Goal: Information Seeking & Learning: Learn about a topic

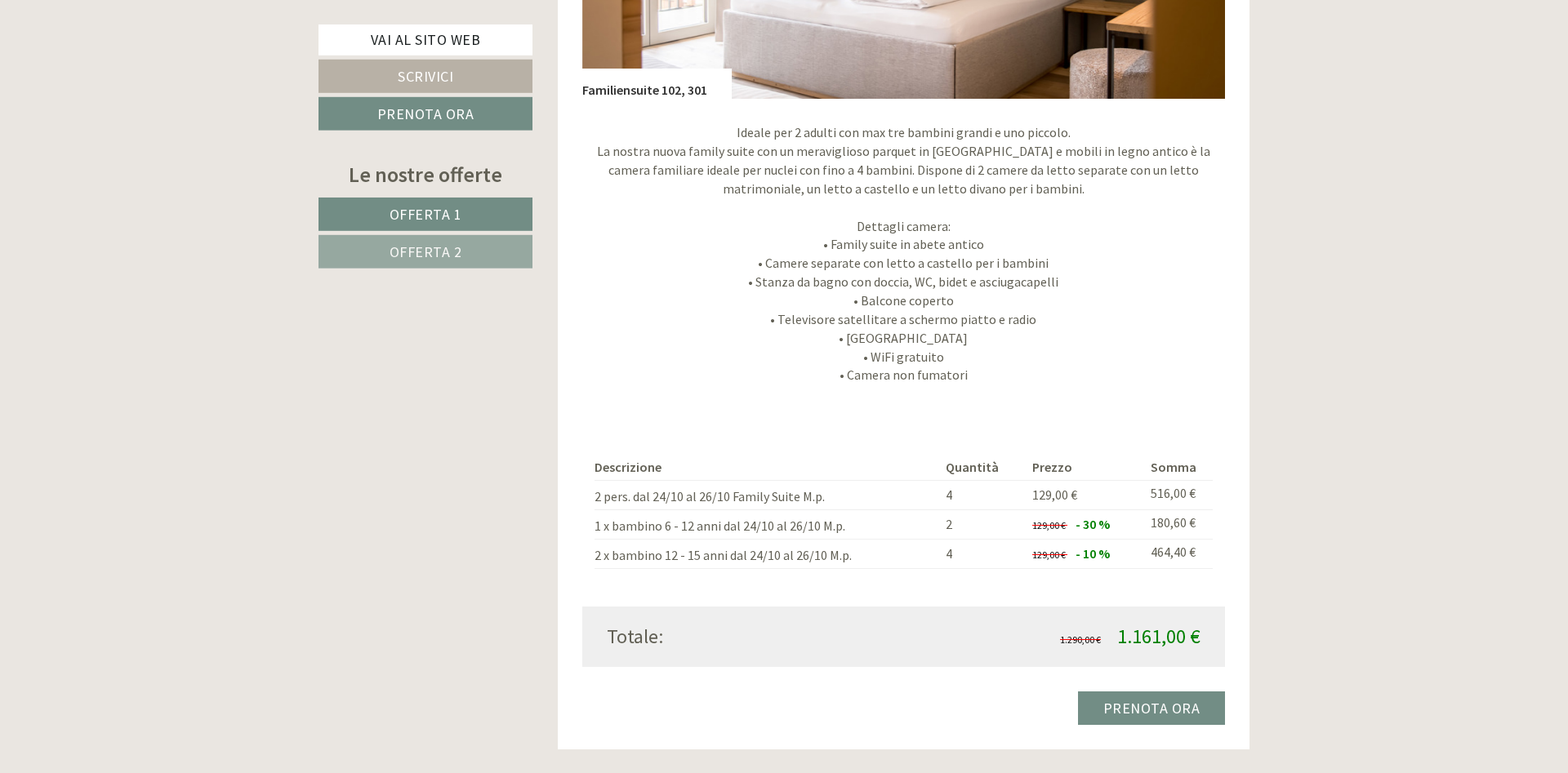
scroll to position [1666, 0]
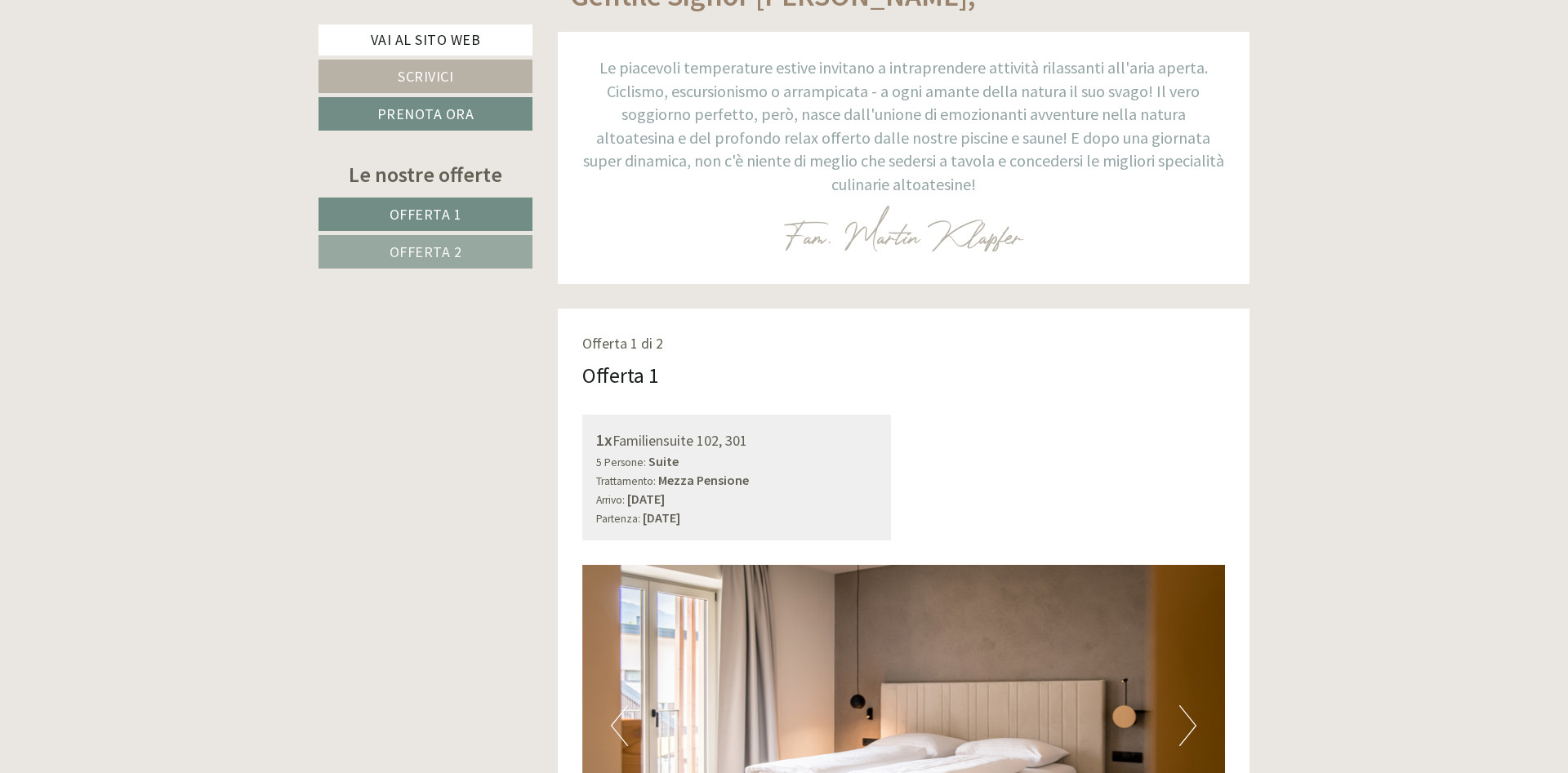
scroll to position [1083, 0]
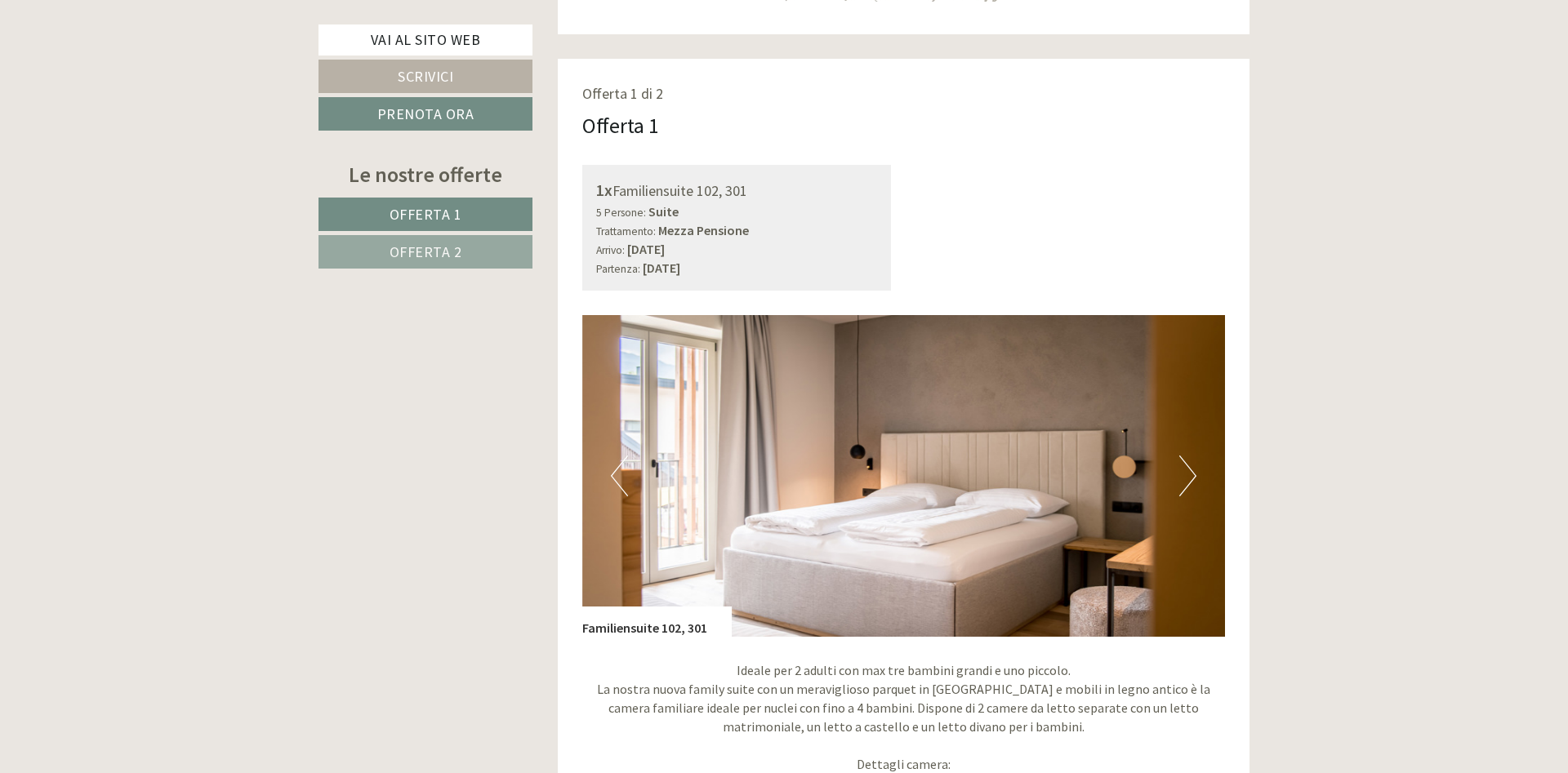
click at [1191, 476] on button "Next" at bounding box center [1188, 475] width 17 height 40
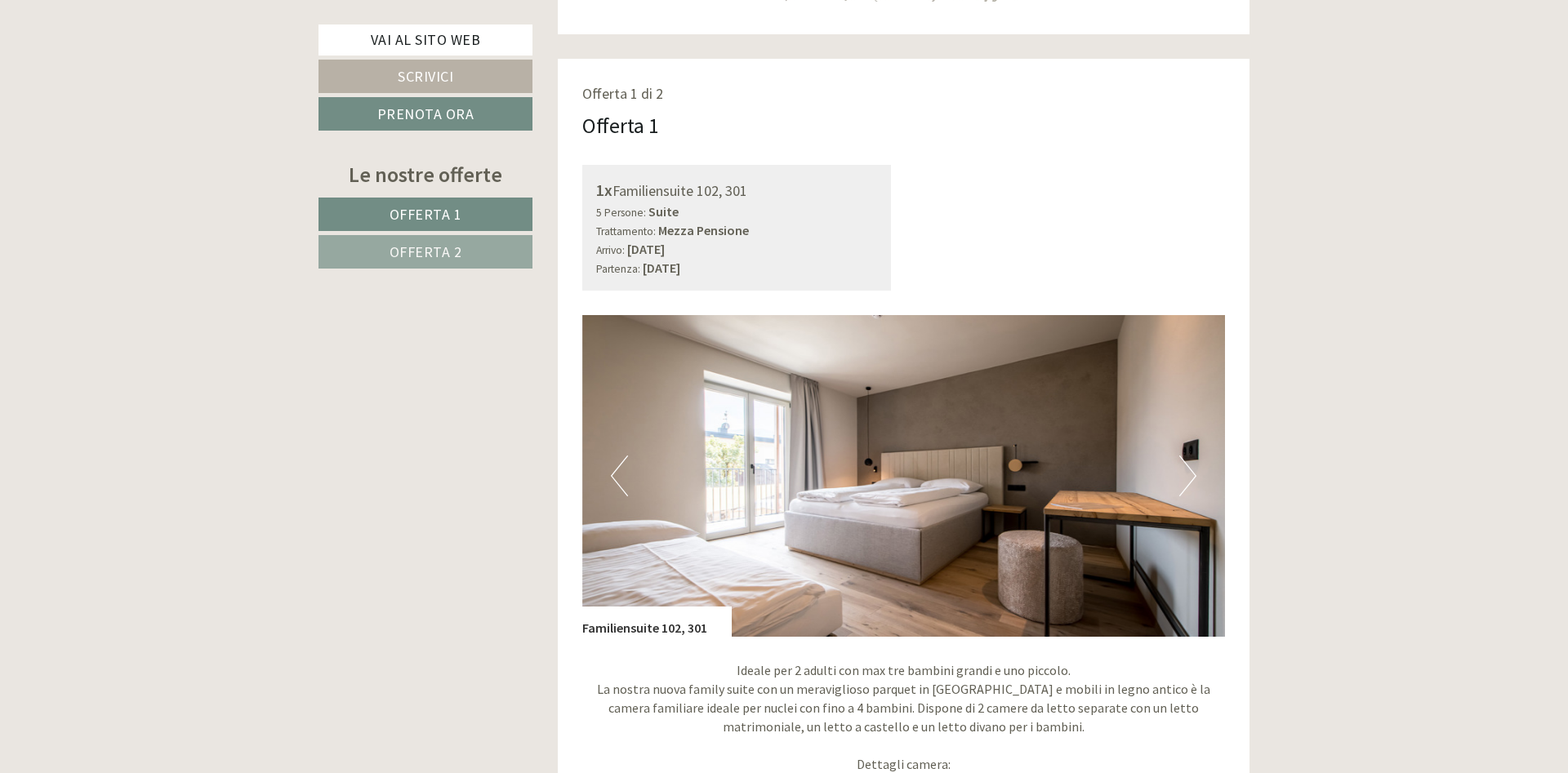
click at [1191, 476] on button "Next" at bounding box center [1188, 475] width 17 height 40
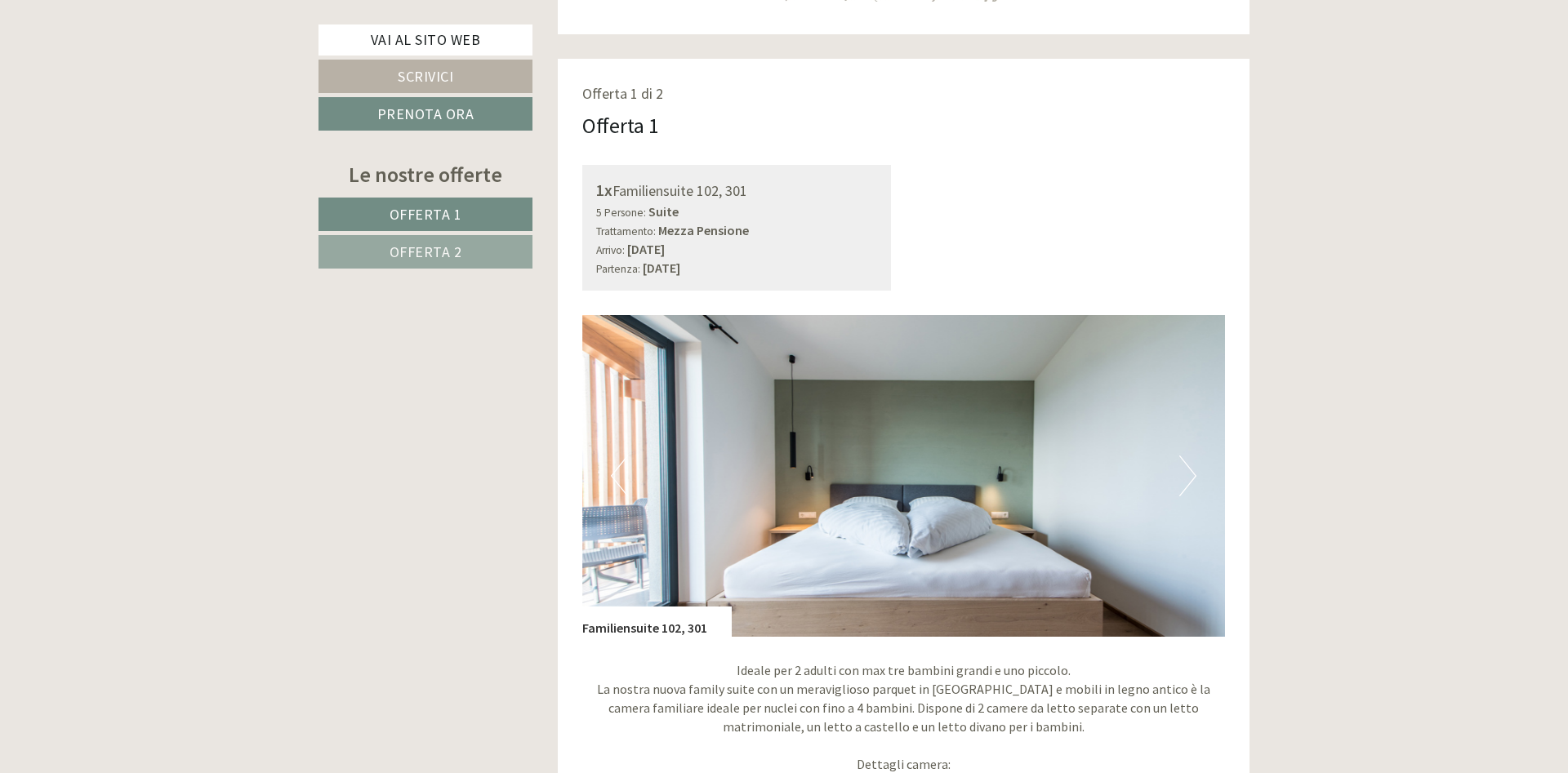
click at [1191, 476] on button "Next" at bounding box center [1188, 475] width 17 height 40
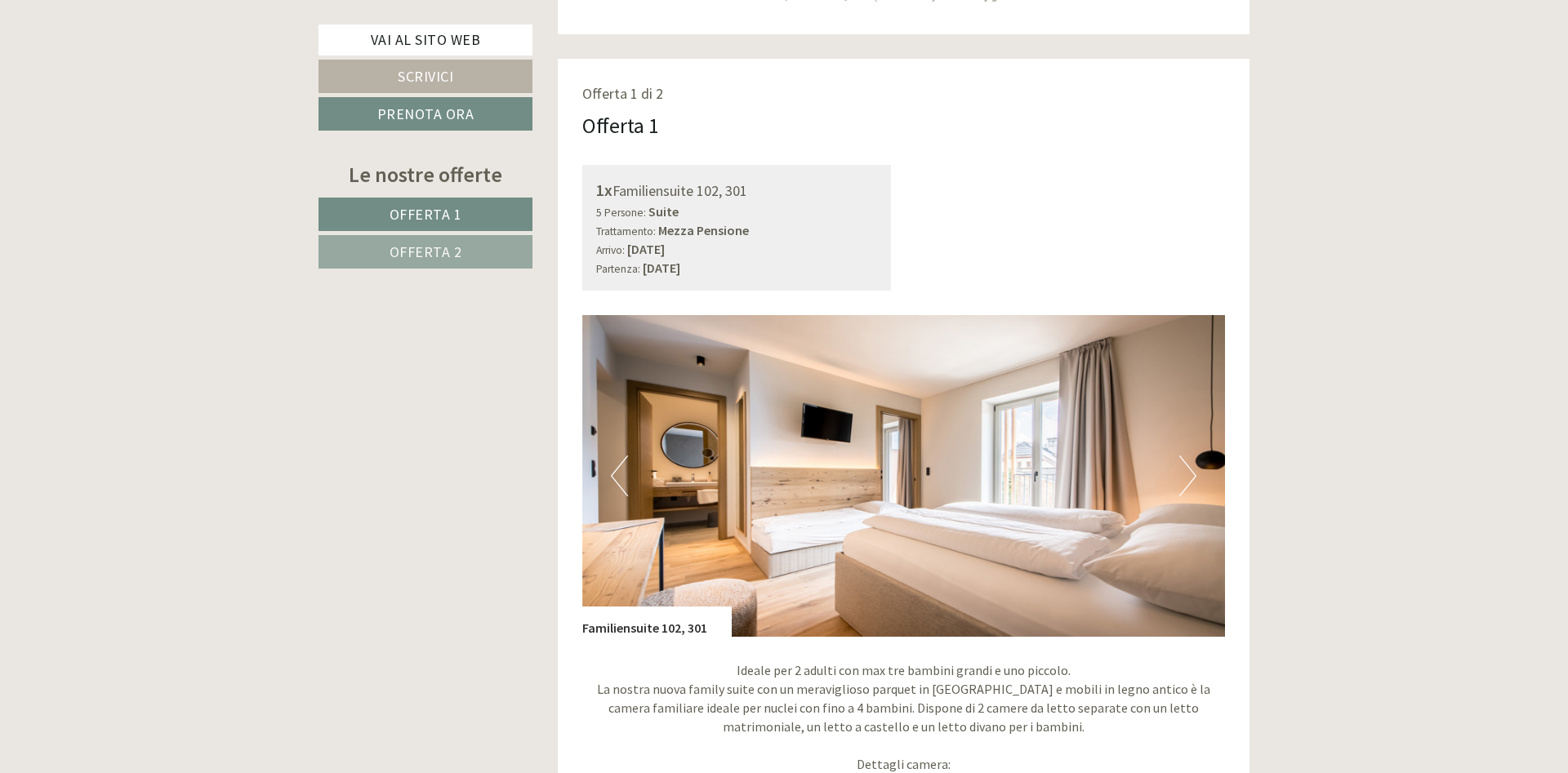
click at [1191, 476] on button "Next" at bounding box center [1188, 475] width 17 height 40
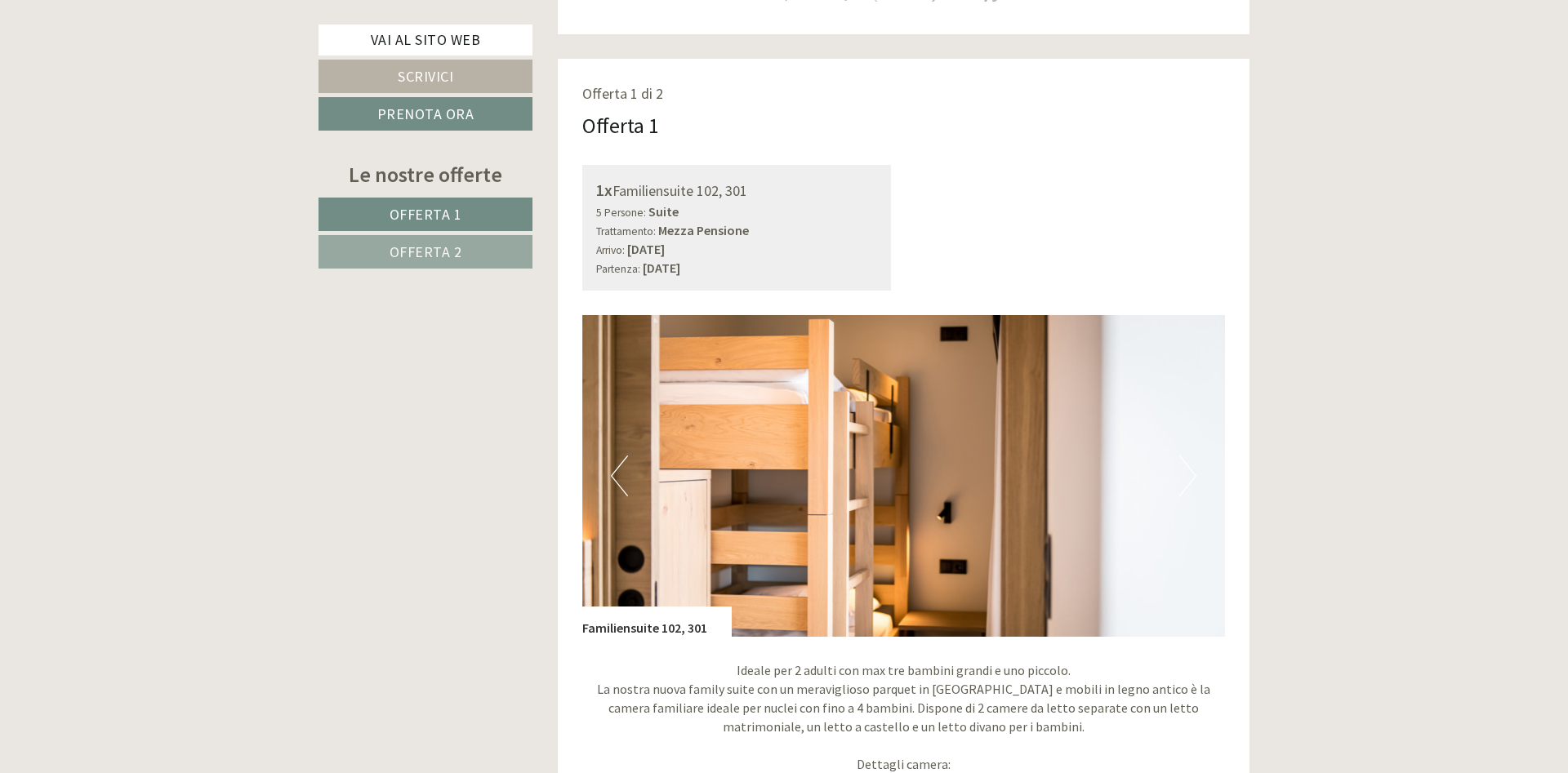
click at [1191, 476] on button "Next" at bounding box center [1188, 475] width 17 height 40
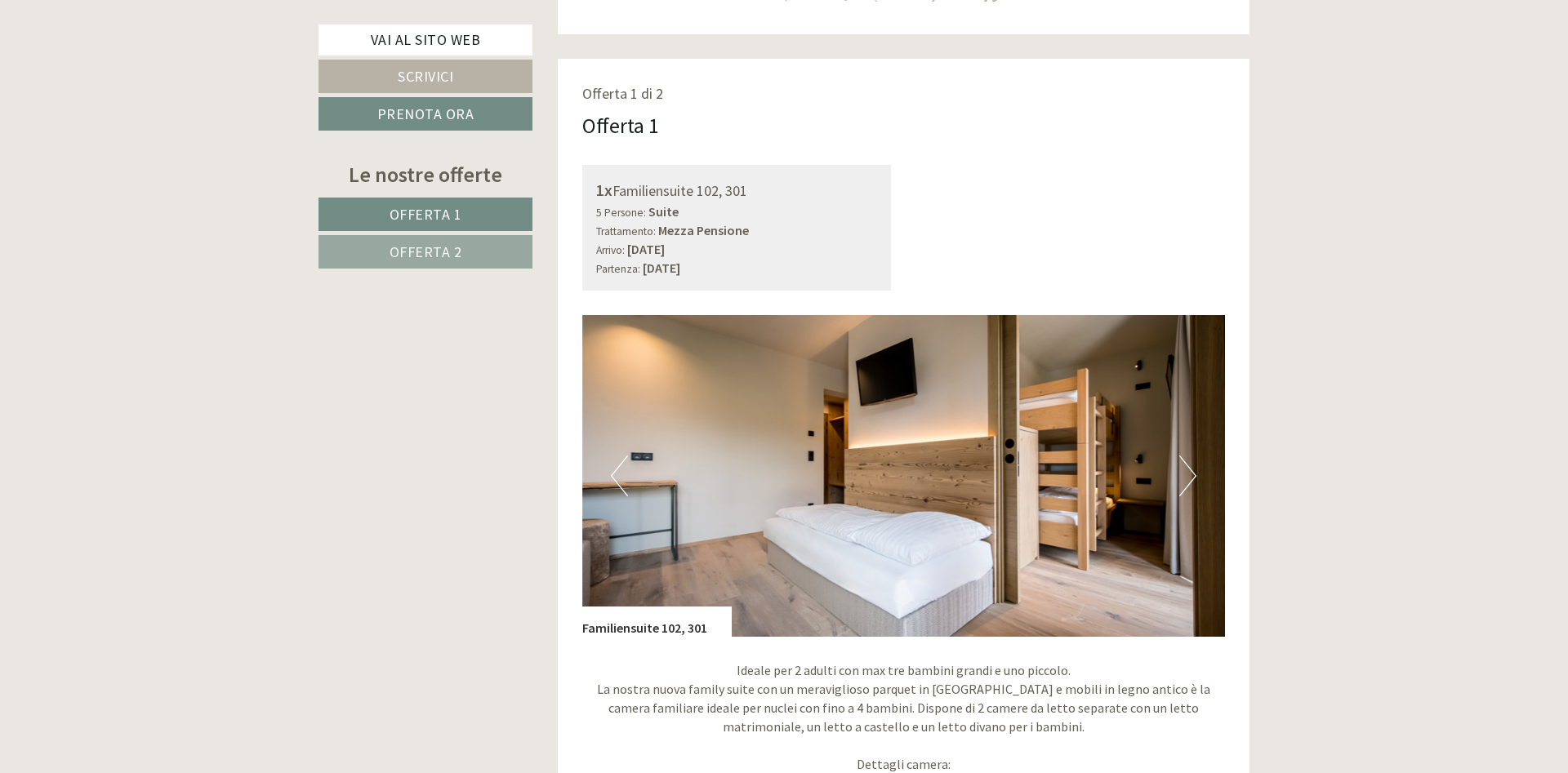
click at [1192, 475] on button "Next" at bounding box center [1188, 475] width 17 height 40
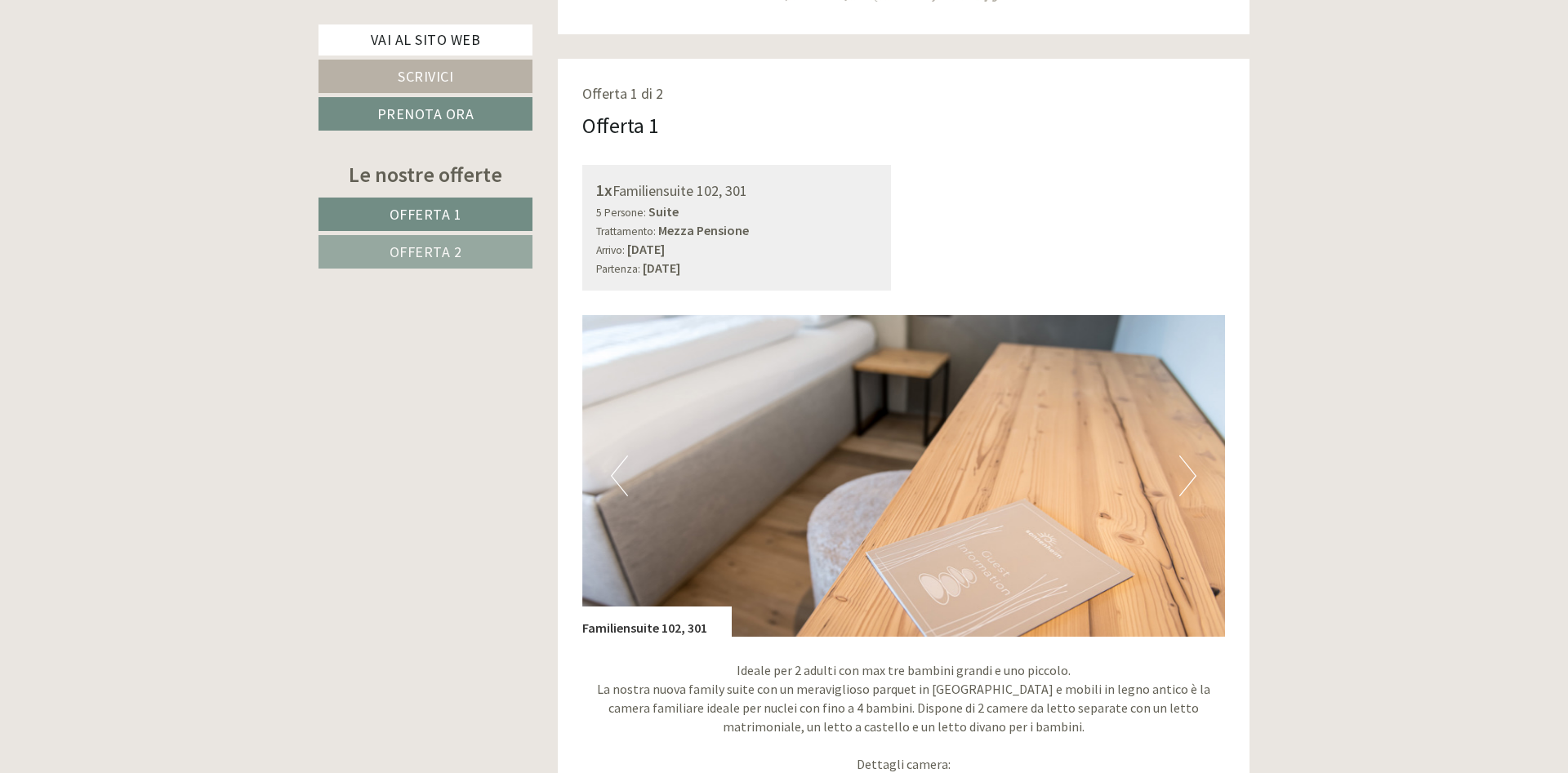
click at [1192, 475] on button "Next" at bounding box center [1188, 475] width 17 height 40
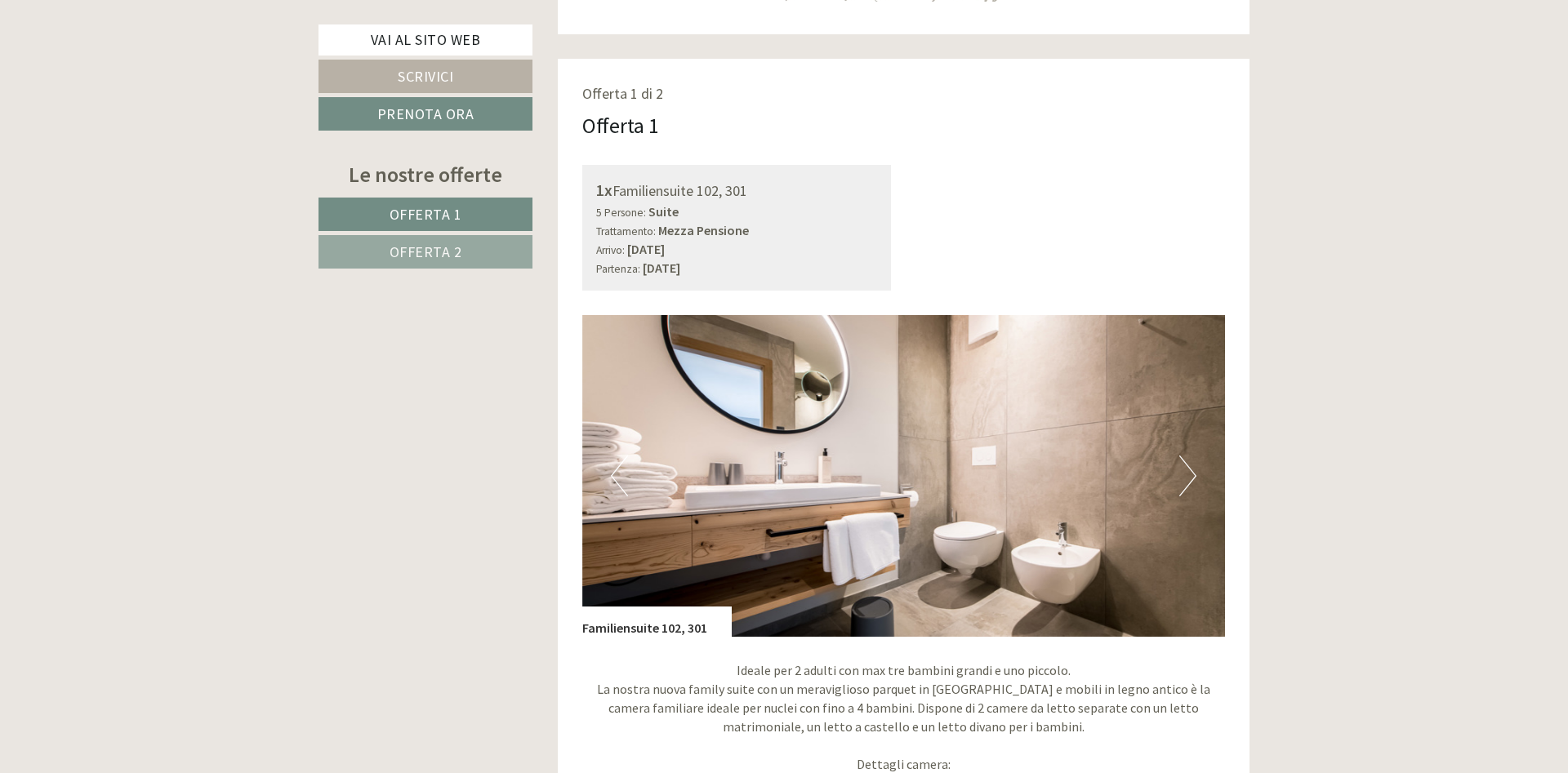
click at [1192, 475] on button "Next" at bounding box center [1188, 475] width 17 height 40
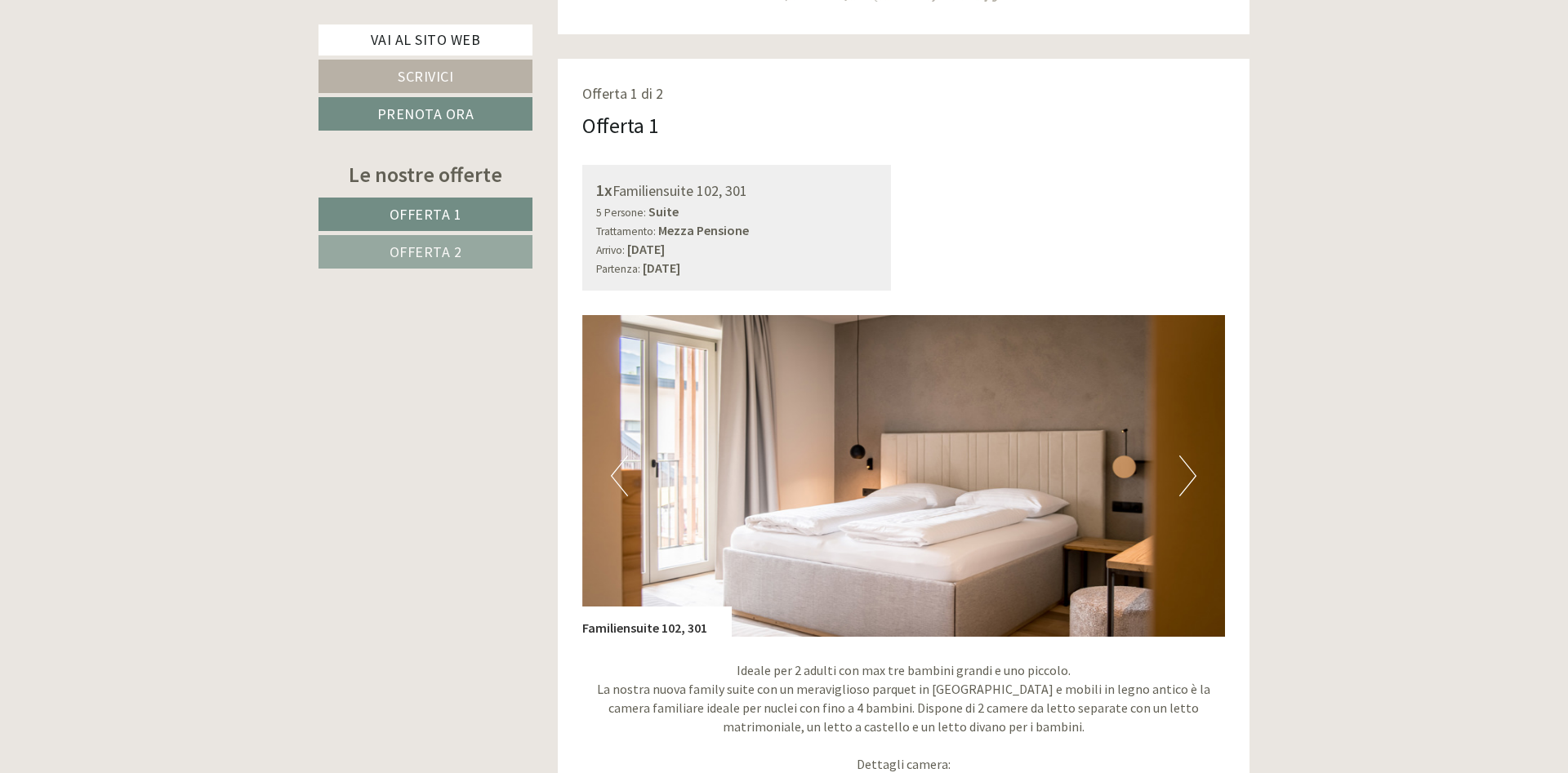
click at [1192, 475] on button "Next" at bounding box center [1188, 475] width 17 height 40
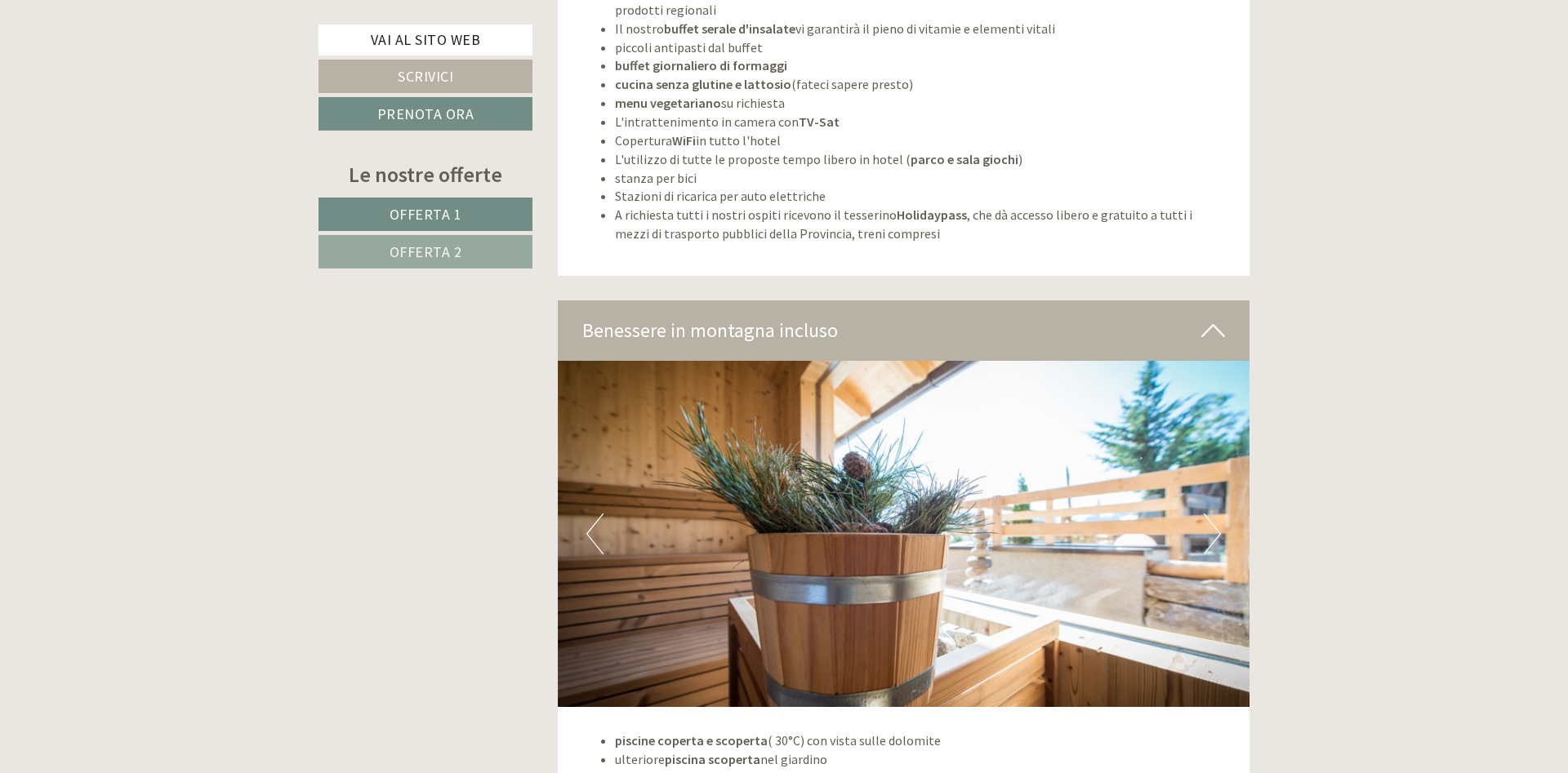
scroll to position [4581, 0]
